Goal: Task Accomplishment & Management: Use online tool/utility

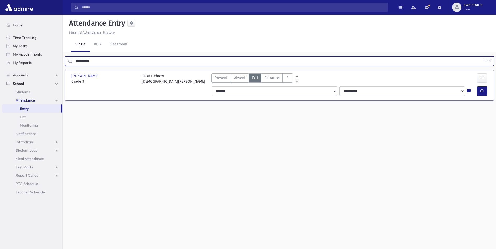
drag, startPoint x: 94, startPoint y: 62, endPoint x: -1, endPoint y: 45, distance: 96.2
click at [0, 45] on html "Search Results All Accounts Students" at bounding box center [248, 124] width 496 height 249
type input "*********"
click at [480, 57] on button "Find" at bounding box center [486, 61] width 13 height 9
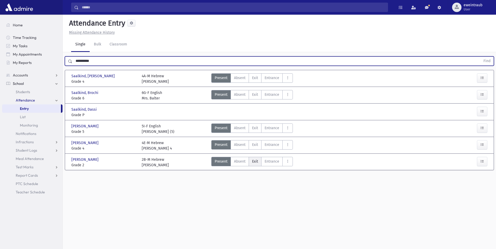
drag, startPoint x: 257, startPoint y: 165, endPoint x: 253, endPoint y: 160, distance: 5.4
click at [256, 164] on label "Exit Ex" at bounding box center [255, 161] width 13 height 9
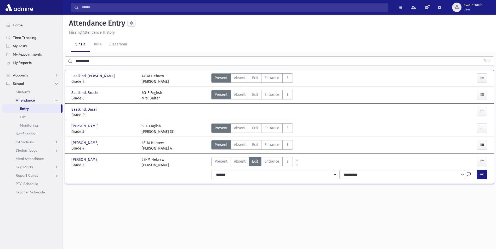
click at [467, 175] on icon at bounding box center [469, 175] width 4 height 4
click at [451, 197] on textarea "Note" at bounding box center [458, 202] width 61 height 20
type textarea "****"
drag, startPoint x: 483, startPoint y: 221, endPoint x: 492, endPoint y: 181, distance: 40.8
click at [484, 221] on button "Save" at bounding box center [481, 220] width 15 height 9
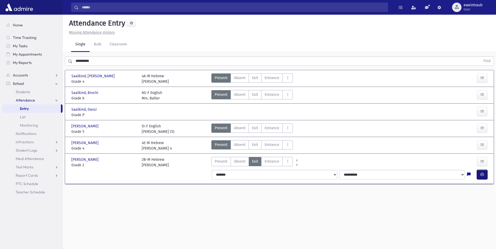
click at [485, 176] on button "button" at bounding box center [482, 174] width 10 height 9
click at [255, 143] on span "Exit" at bounding box center [255, 144] width 6 height 5
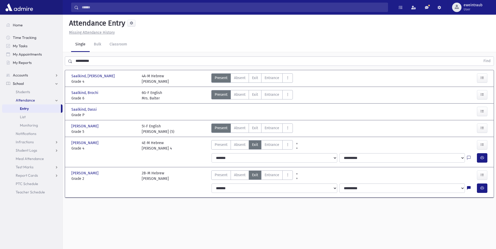
click at [469, 156] on link at bounding box center [469, 158] width 4 height 7
drag, startPoint x: 459, startPoint y: 181, endPoint x: 461, endPoint y: 174, distance: 7.2
click at [459, 180] on textarea "Note" at bounding box center [458, 185] width 61 height 20
type textarea "****"
drag, startPoint x: 480, startPoint y: 204, endPoint x: 480, endPoint y: 201, distance: 3.7
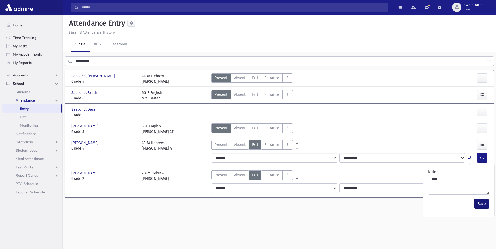
click at [480, 203] on button "Save" at bounding box center [481, 203] width 15 height 9
click at [484, 158] on button "button" at bounding box center [482, 157] width 10 height 9
drag, startPoint x: 31, startPoint y: 60, endPoint x: 45, endPoint y: 21, distance: 42.4
click at [0, 48] on html "Search Results All Accounts Students" at bounding box center [248, 124] width 496 height 249
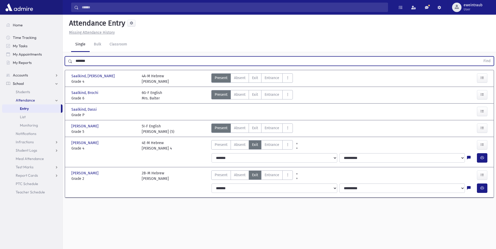
type input "*******"
click at [480, 57] on button "Find" at bounding box center [486, 61] width 13 height 9
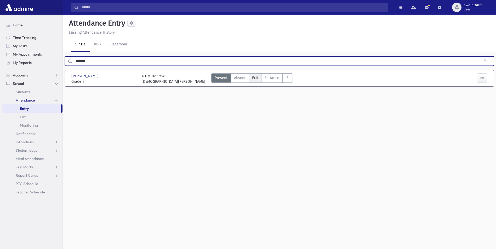
click at [254, 80] on span "Exit" at bounding box center [255, 77] width 6 height 5
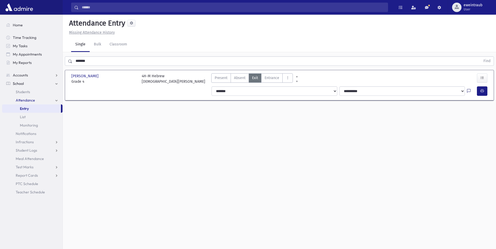
click at [467, 91] on icon at bounding box center [469, 91] width 4 height 4
click at [446, 120] on textarea "Note" at bounding box center [458, 118] width 61 height 20
type textarea "***"
click at [486, 136] on button "Save" at bounding box center [481, 136] width 15 height 9
click at [480, 89] on icon "button" at bounding box center [482, 91] width 4 height 4
